Goal: Task Accomplishment & Management: Manage account settings

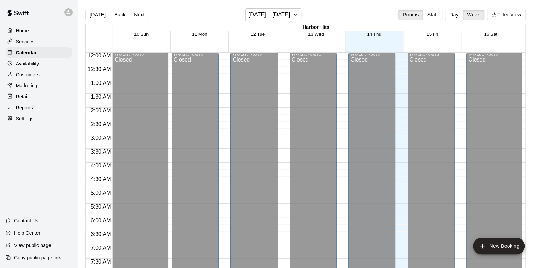
scroll to position [328, 0]
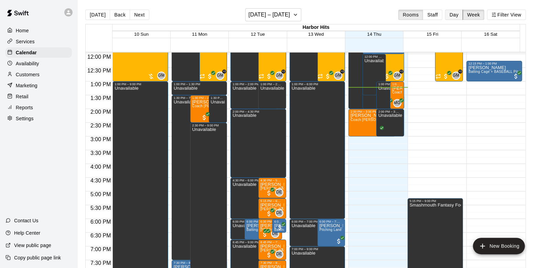
click at [451, 16] on button "Day" at bounding box center [454, 15] width 18 height 10
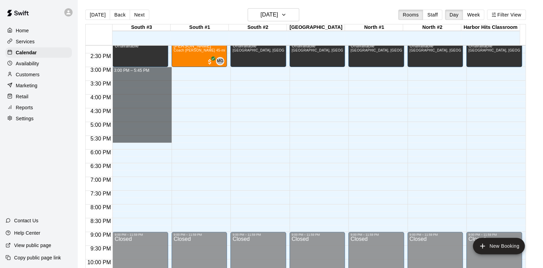
scroll to position [401, 0]
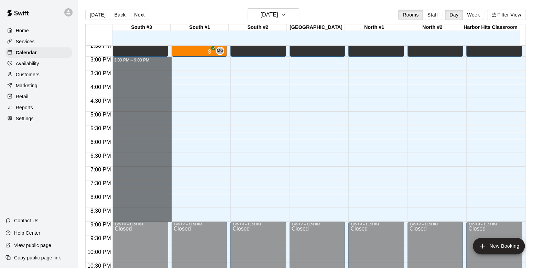
drag, startPoint x: 132, startPoint y: 135, endPoint x: 118, endPoint y: 221, distance: 86.3
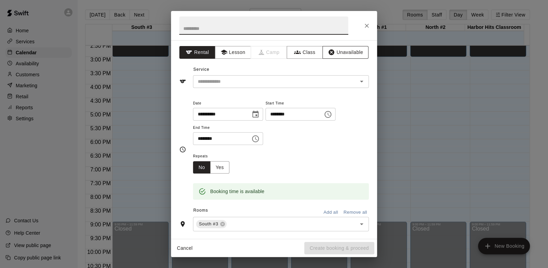
click at [349, 53] on button "Unavailable" at bounding box center [346, 52] width 46 height 13
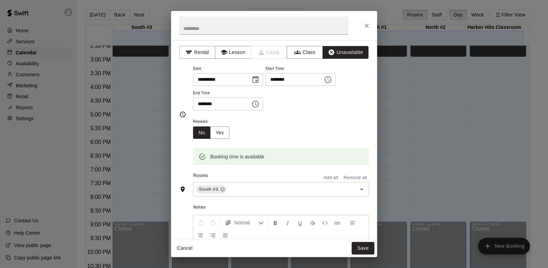
click at [321, 179] on button "Add all" at bounding box center [331, 177] width 22 height 11
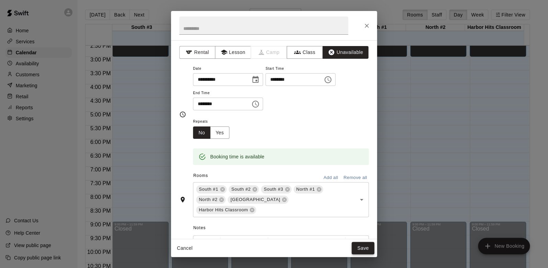
click at [363, 251] on button "Save" at bounding box center [363, 248] width 23 height 13
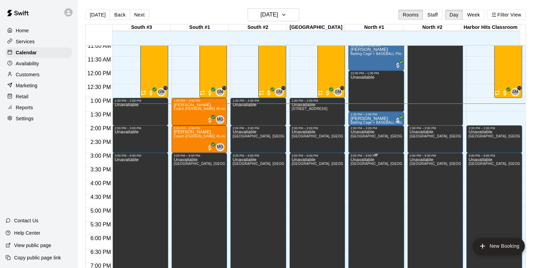
scroll to position [287, 0]
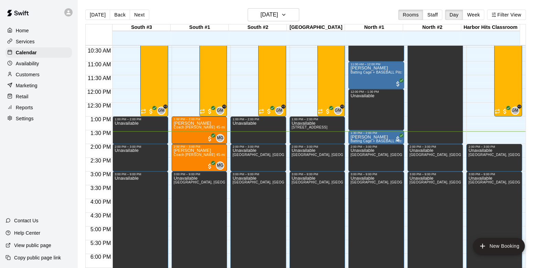
click at [27, 76] on p "Customers" at bounding box center [28, 74] width 24 height 7
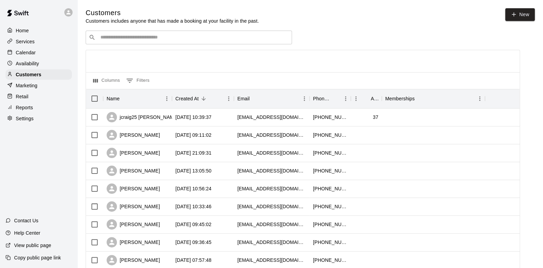
click at [132, 39] on input "Search customers by name or email" at bounding box center [193, 37] width 190 height 7
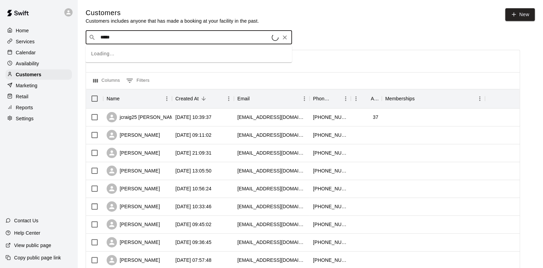
type input "*****"
click at [123, 38] on input "*****" at bounding box center [188, 37] width 180 height 7
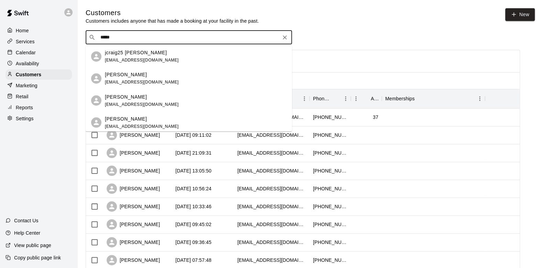
click at [121, 54] on p "jcraig25 [PERSON_NAME]" at bounding box center [136, 52] width 62 height 7
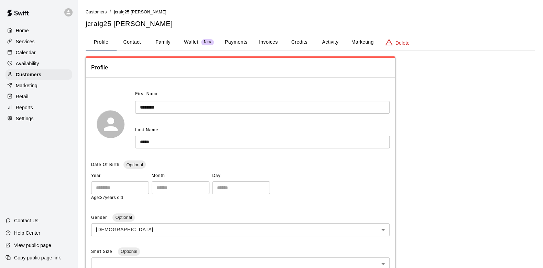
click at [160, 39] on button "Family" at bounding box center [162, 42] width 31 height 16
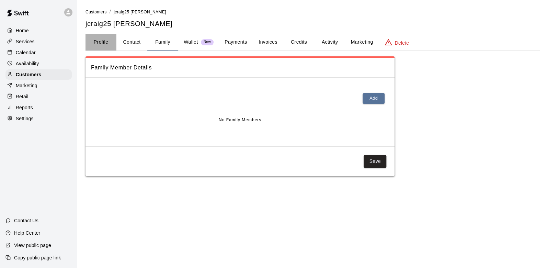
click at [104, 42] on button "Profile" at bounding box center [101, 42] width 31 height 16
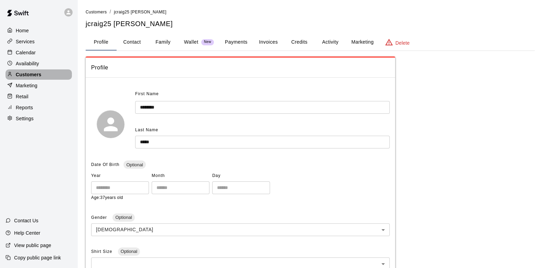
click at [33, 72] on div "Customers" at bounding box center [38, 74] width 66 height 10
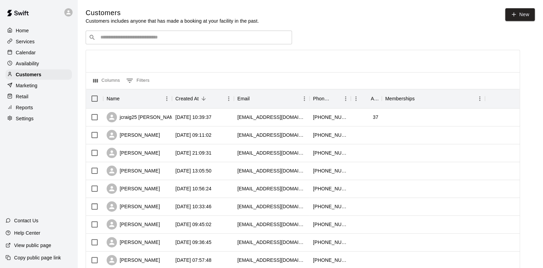
click at [117, 42] on div "​ ​" at bounding box center [189, 38] width 206 height 14
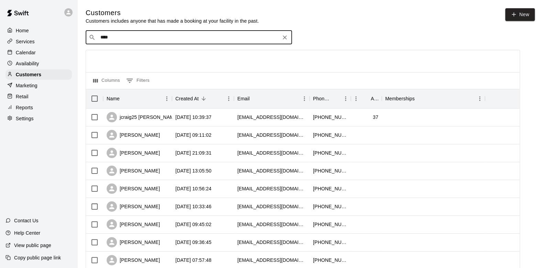
type input "*****"
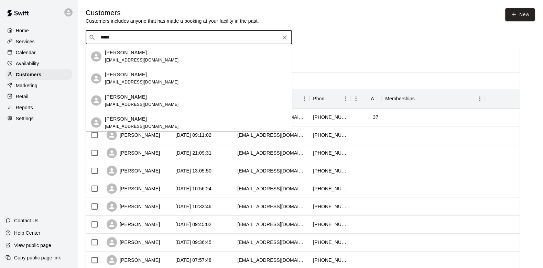
click at [165, 100] on div "[PERSON_NAME] [EMAIL_ADDRESS][DOMAIN_NAME]" at bounding box center [195, 100] width 181 height 15
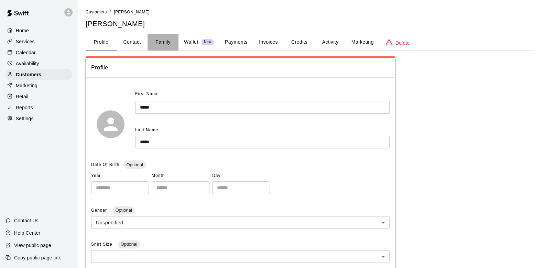
click at [160, 41] on button "Family" at bounding box center [162, 42] width 31 height 16
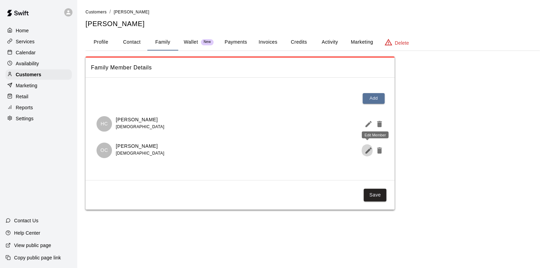
click at [368, 148] on icon "Edit Member" at bounding box center [369, 150] width 8 height 8
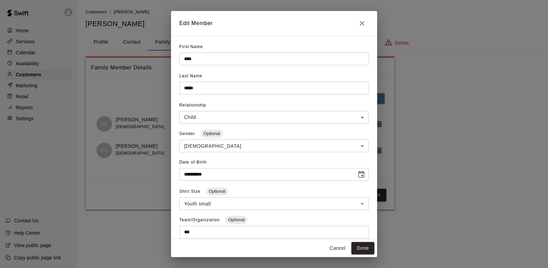
click at [362, 22] on icon "Close" at bounding box center [362, 23] width 8 height 8
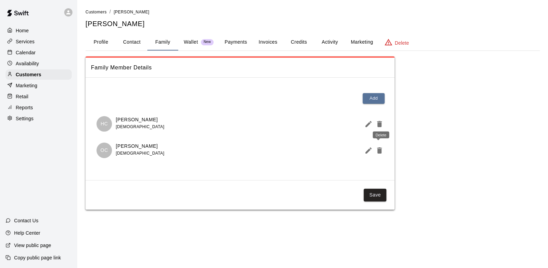
click at [372, 152] on icon "Edit Member" at bounding box center [369, 150] width 8 height 8
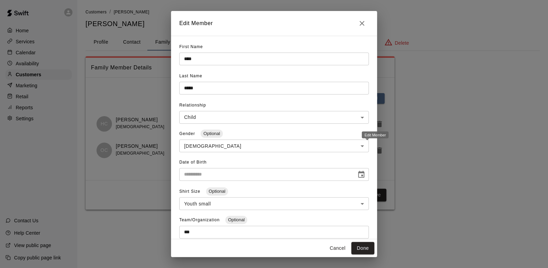
type input "**********"
click at [361, 25] on icon "Close" at bounding box center [362, 23] width 8 height 8
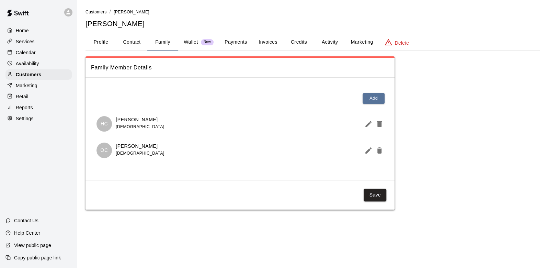
click at [37, 54] on div "Calendar" at bounding box center [38, 52] width 66 height 10
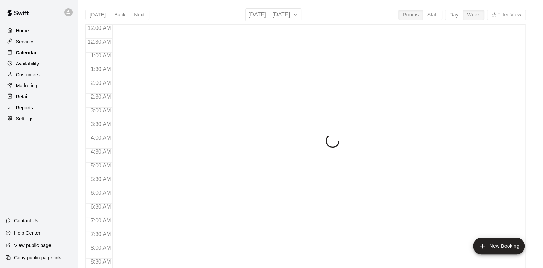
scroll to position [378, 0]
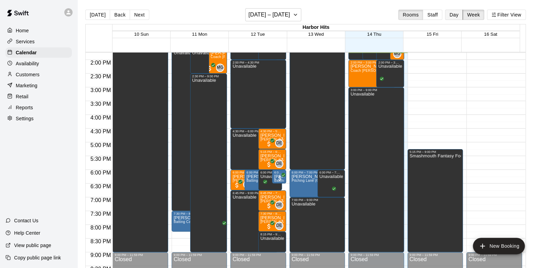
click at [459, 12] on button "Day" at bounding box center [454, 15] width 18 height 10
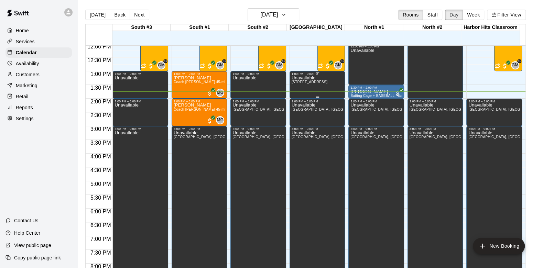
scroll to position [301, 0]
